Goal: Transaction & Acquisition: Book appointment/travel/reservation

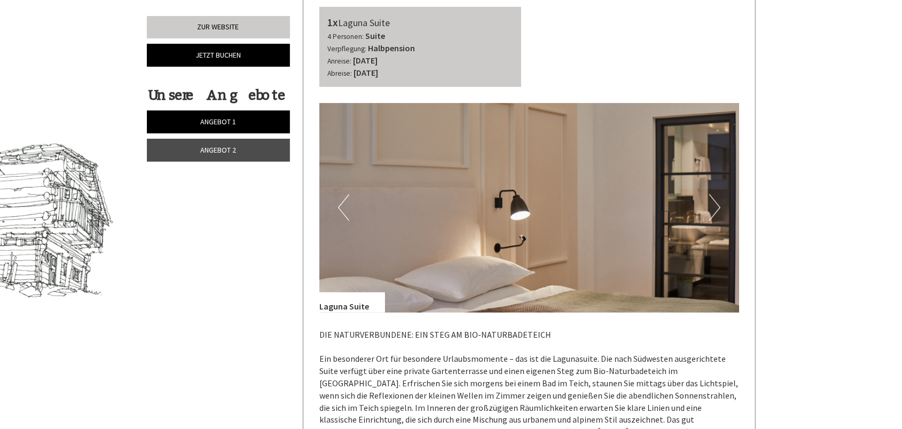
scroll to position [533, 0]
click at [723, 200] on img at bounding box center [529, 209] width 420 height 210
click at [714, 204] on button "Next" at bounding box center [714, 208] width 11 height 27
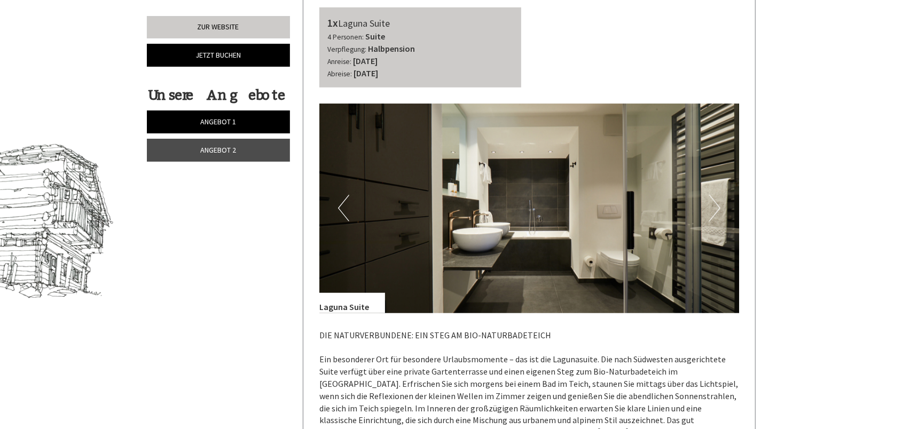
click at [714, 204] on button "Next" at bounding box center [714, 208] width 11 height 27
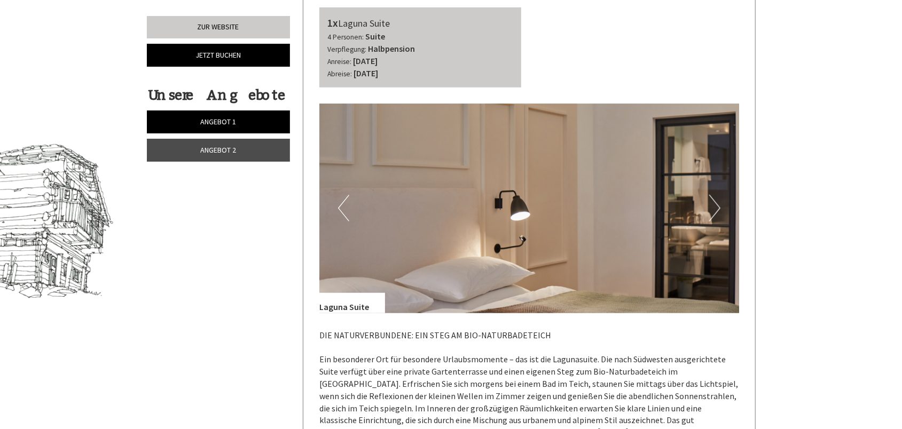
click at [714, 204] on button "Next" at bounding box center [714, 208] width 11 height 27
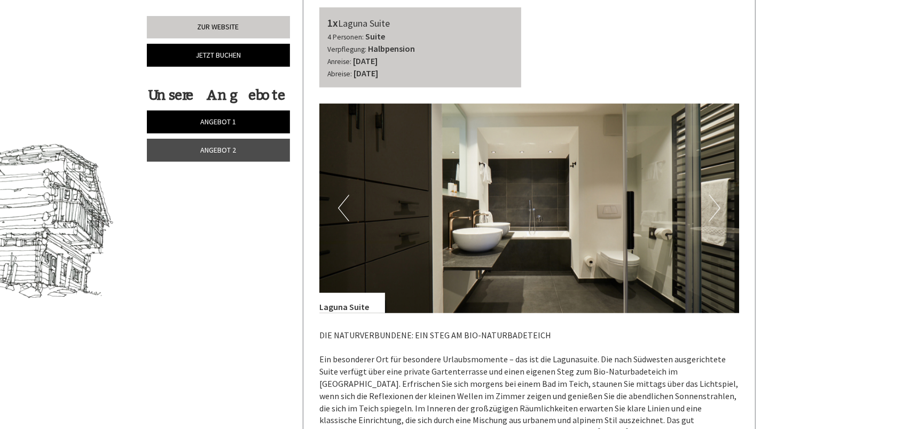
click at [714, 204] on button "Next" at bounding box center [714, 208] width 11 height 27
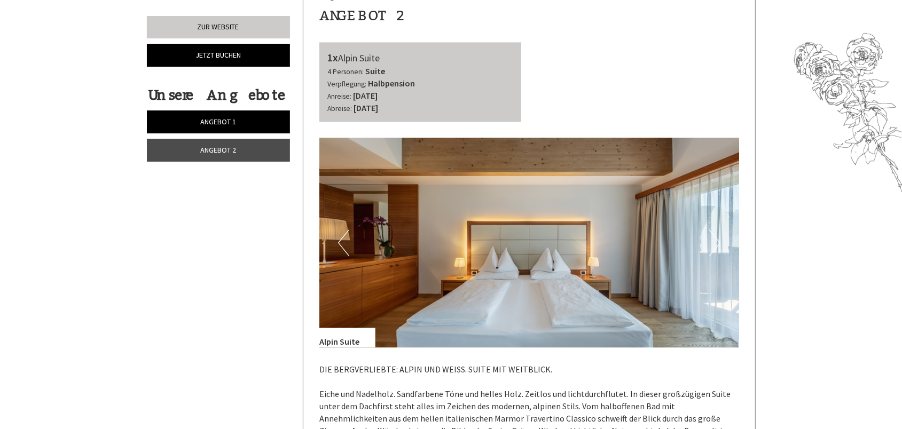
scroll to position [1600, 0]
click at [709, 239] on button "Next" at bounding box center [714, 243] width 11 height 27
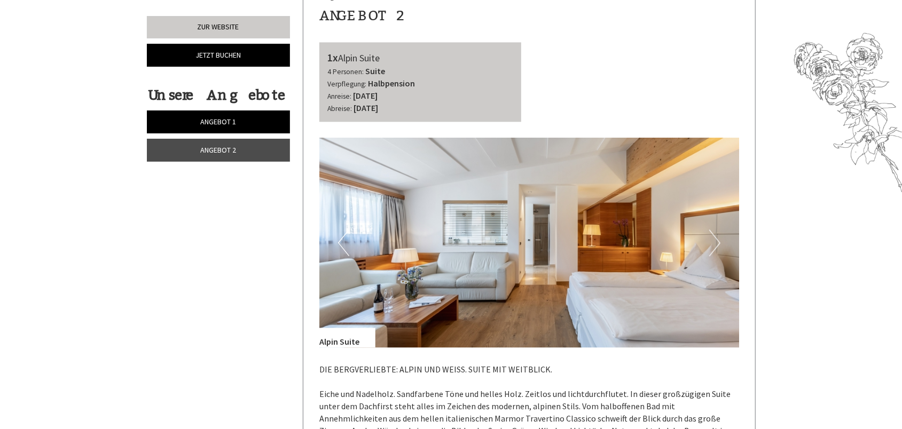
click at [709, 239] on button "Next" at bounding box center [714, 243] width 11 height 27
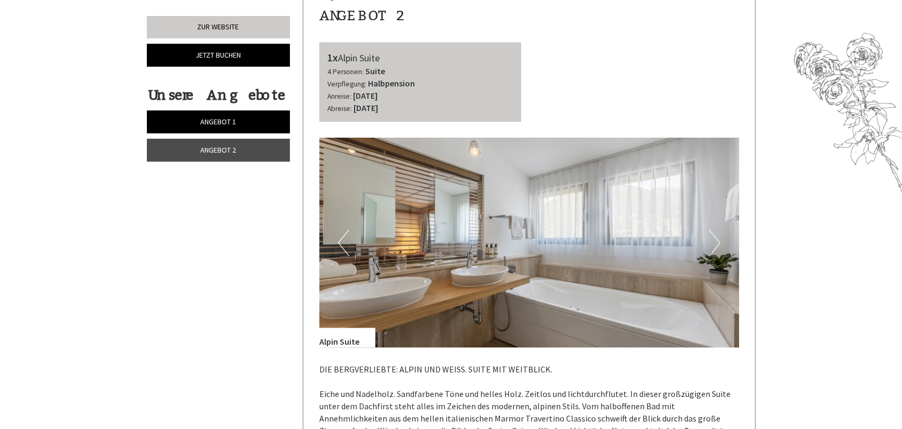
click at [709, 239] on button "Next" at bounding box center [714, 243] width 11 height 27
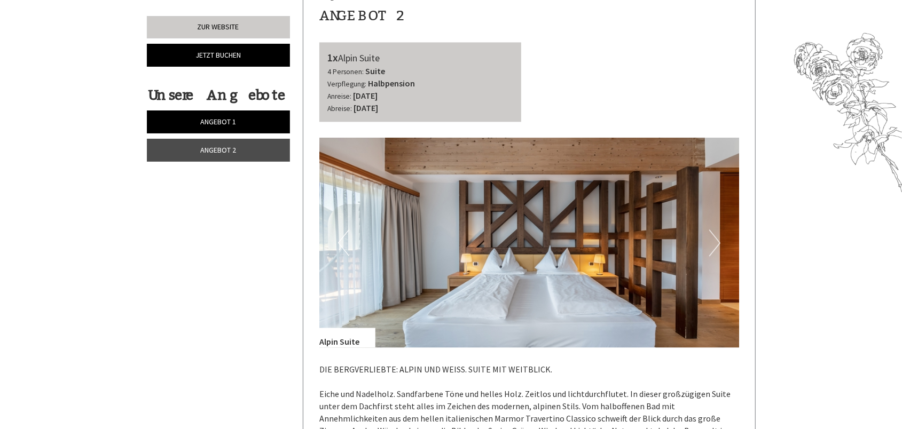
click at [709, 239] on button "Next" at bounding box center [714, 243] width 11 height 27
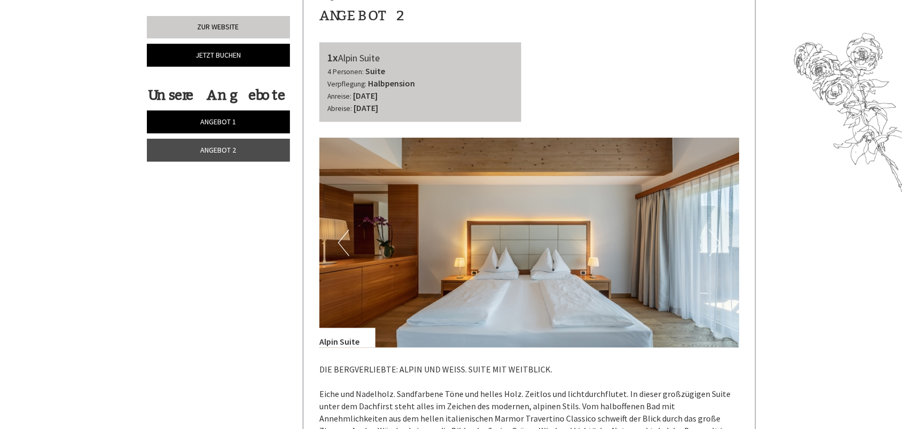
click at [709, 239] on button "Next" at bounding box center [714, 243] width 11 height 27
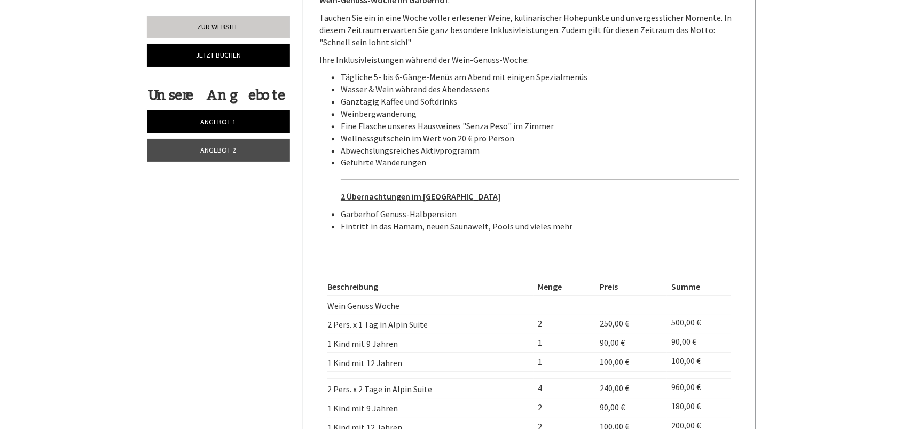
scroll to position [2090, 0]
click at [423, 195] on u "2 Übernachtungen im [GEOGRAPHIC_DATA]" at bounding box center [421, 196] width 160 height 11
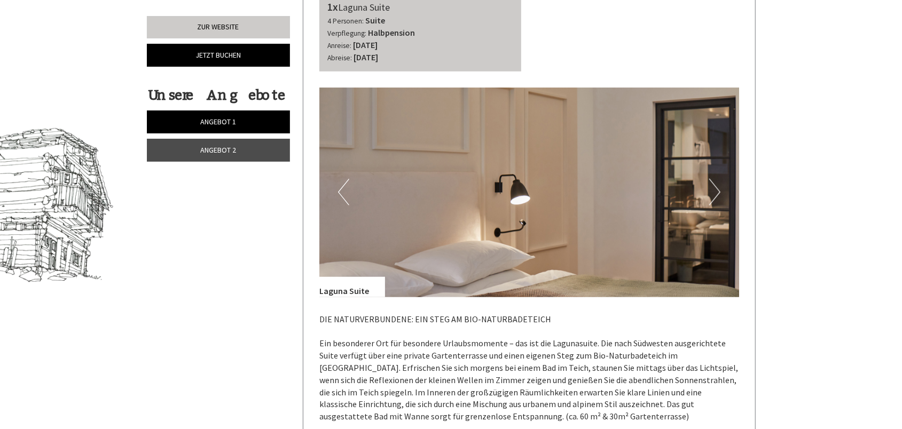
scroll to position [548, 0]
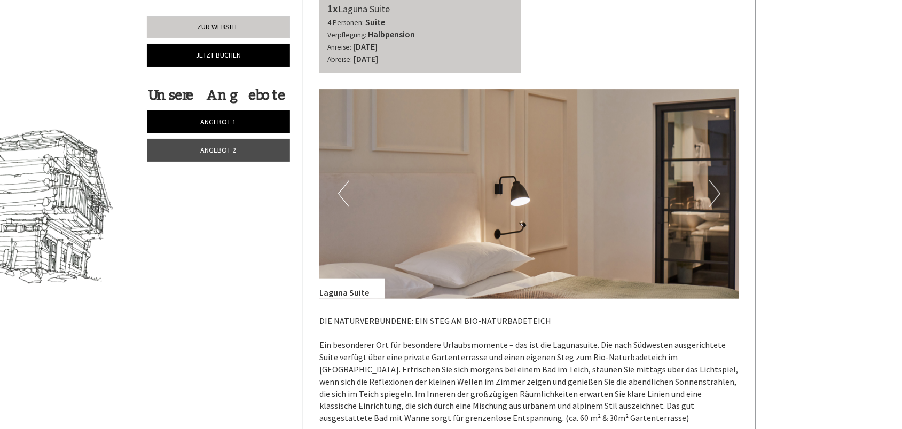
click at [706, 192] on img at bounding box center [529, 194] width 420 height 210
click at [714, 187] on button "Next" at bounding box center [714, 193] width 11 height 27
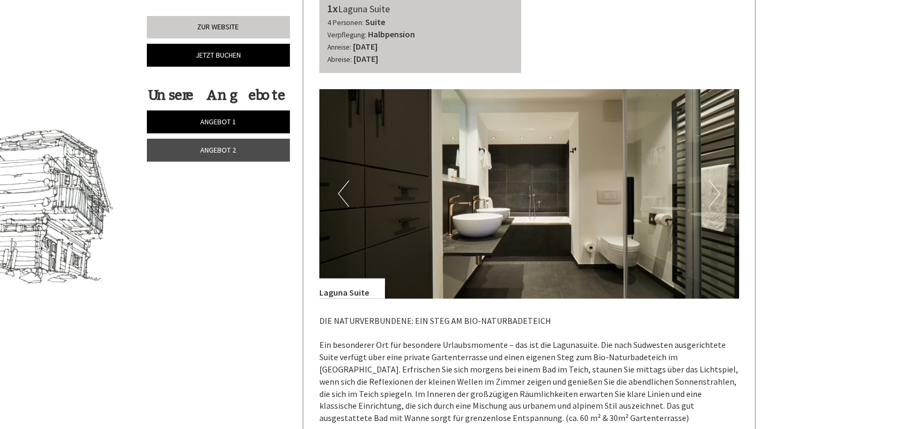
click at [714, 187] on button "Next" at bounding box center [714, 193] width 11 height 27
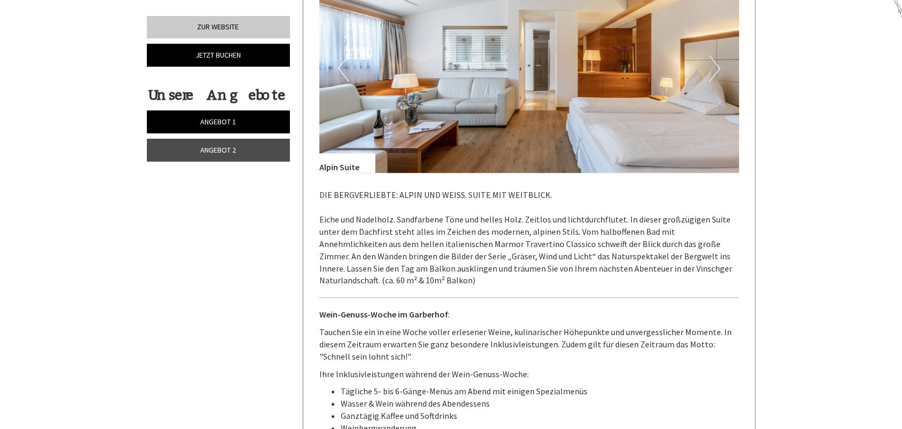
scroll to position [1775, 0]
click at [717, 65] on button "Next" at bounding box center [714, 67] width 11 height 27
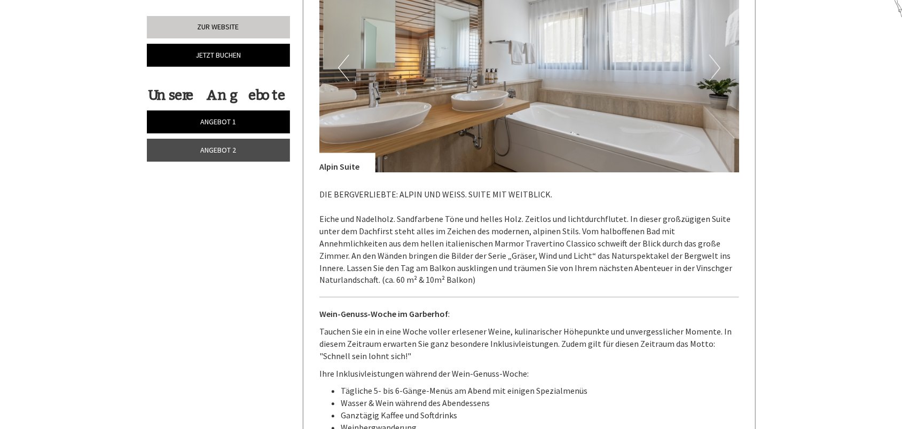
click at [716, 65] on button "Next" at bounding box center [714, 67] width 11 height 27
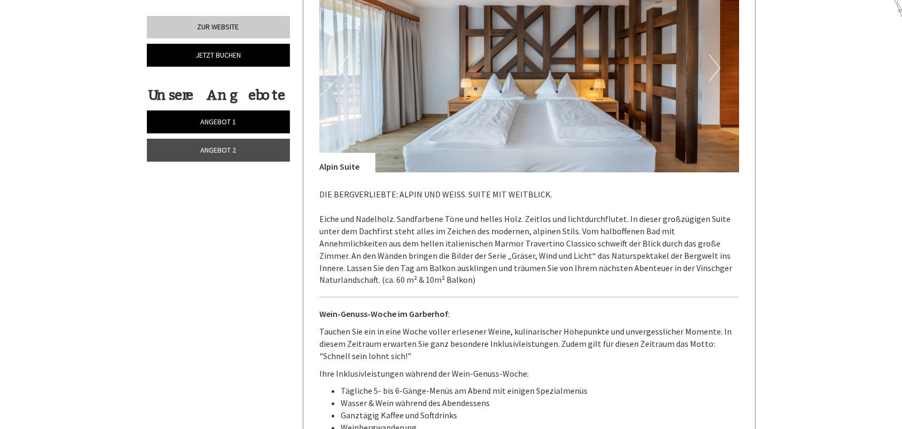
click at [716, 65] on button "Next" at bounding box center [714, 67] width 11 height 27
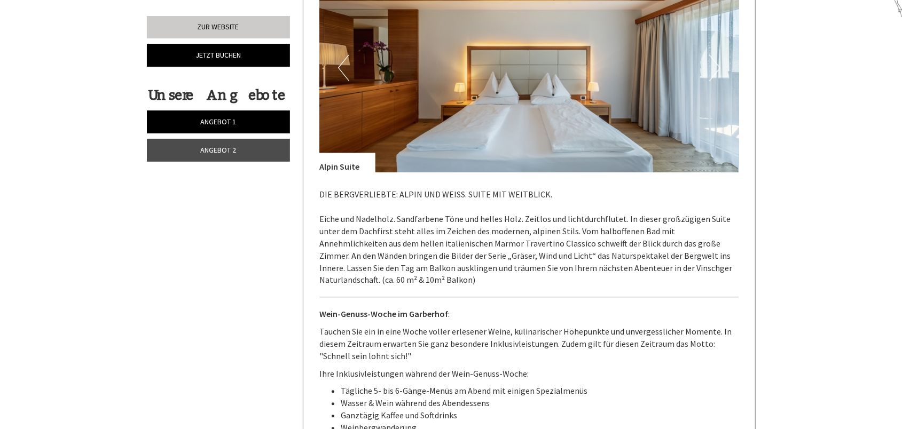
click at [716, 65] on button "Next" at bounding box center [714, 67] width 11 height 27
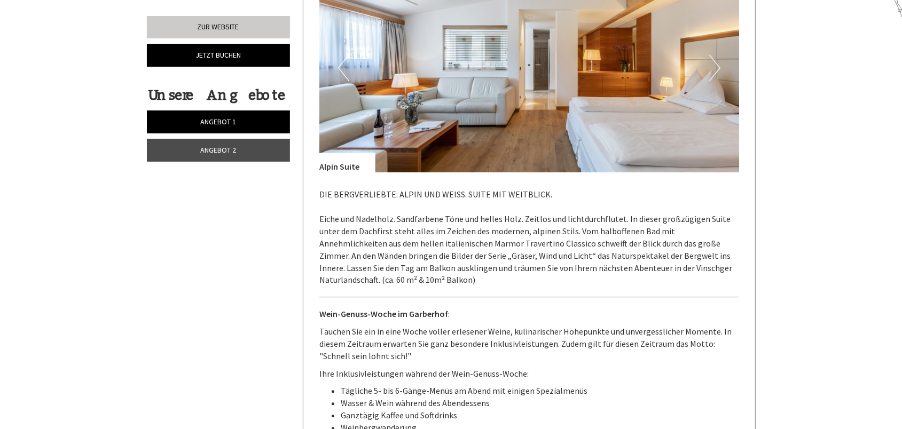
click at [716, 65] on button "Next" at bounding box center [714, 67] width 11 height 27
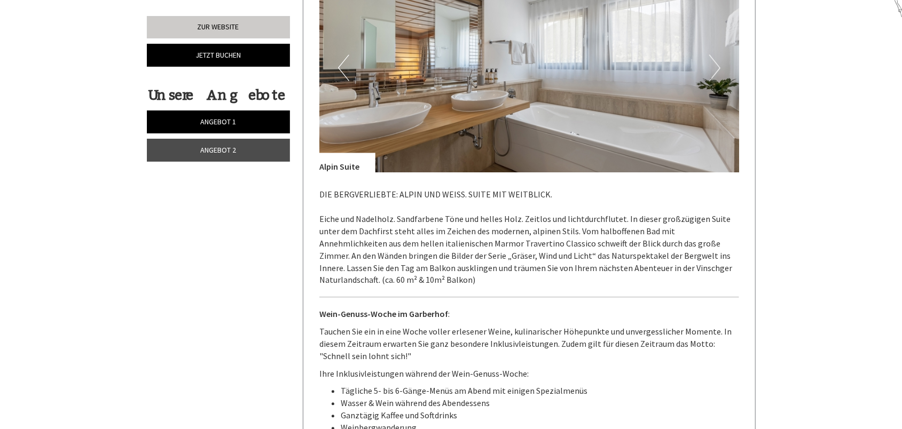
click at [716, 65] on button "Next" at bounding box center [714, 67] width 11 height 27
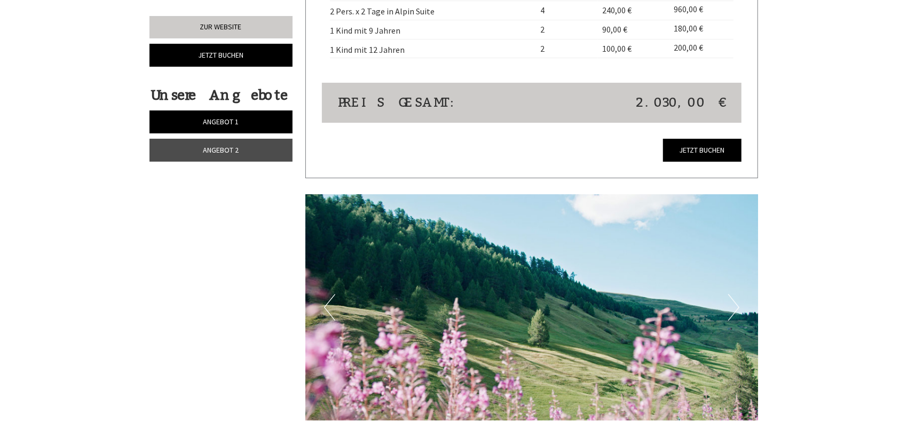
scroll to position [2468, 0]
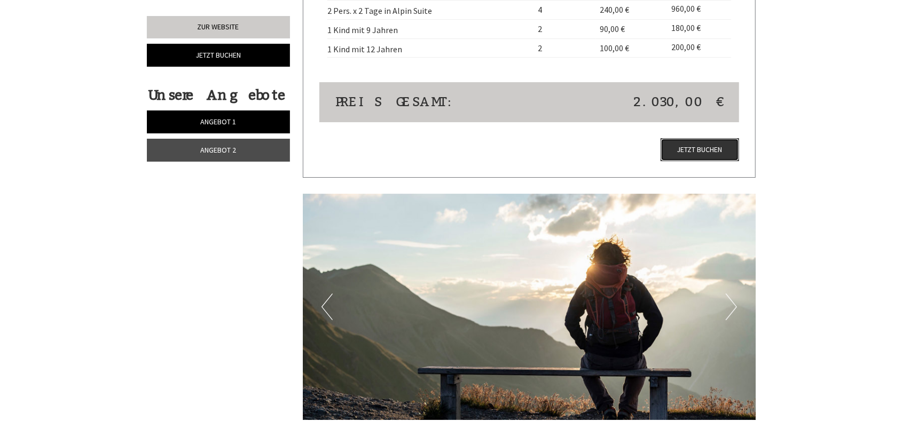
click at [708, 146] on link "Jetzt buchen" at bounding box center [699, 149] width 78 height 23
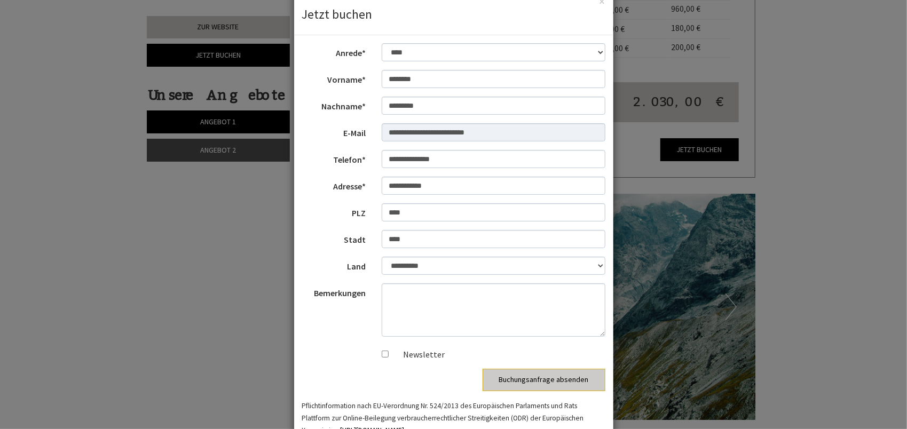
scroll to position [58, 0]
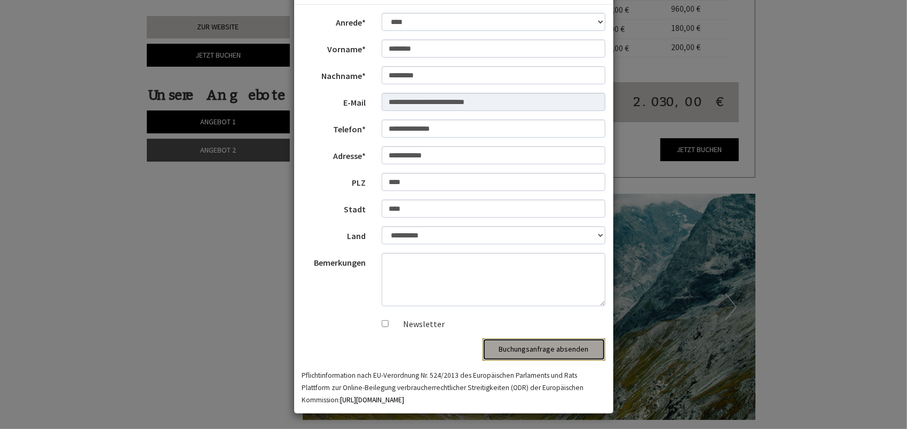
click at [519, 351] on button "Buchungsanfrage absenden" at bounding box center [544, 349] width 123 height 22
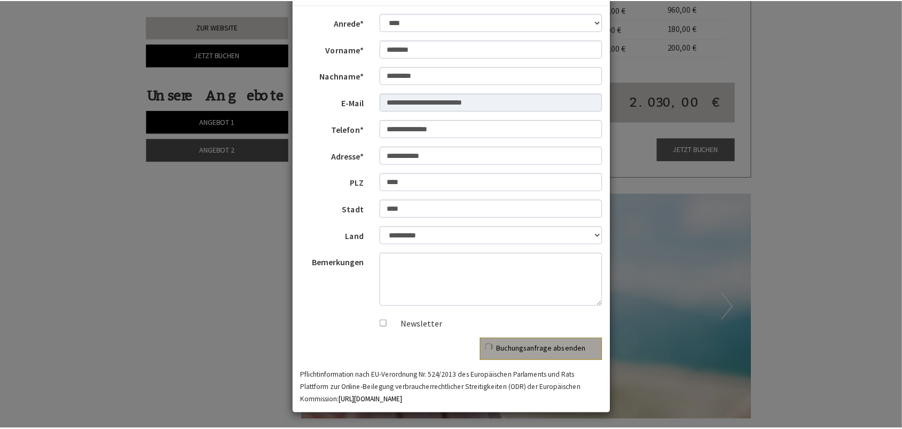
scroll to position [0, 0]
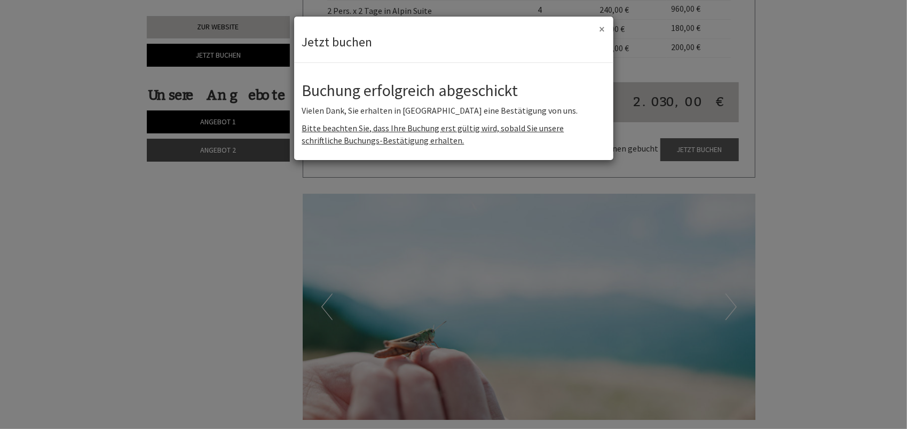
click at [601, 29] on button "×" at bounding box center [602, 28] width 6 height 11
